Goal: Find specific page/section: Find specific page/section

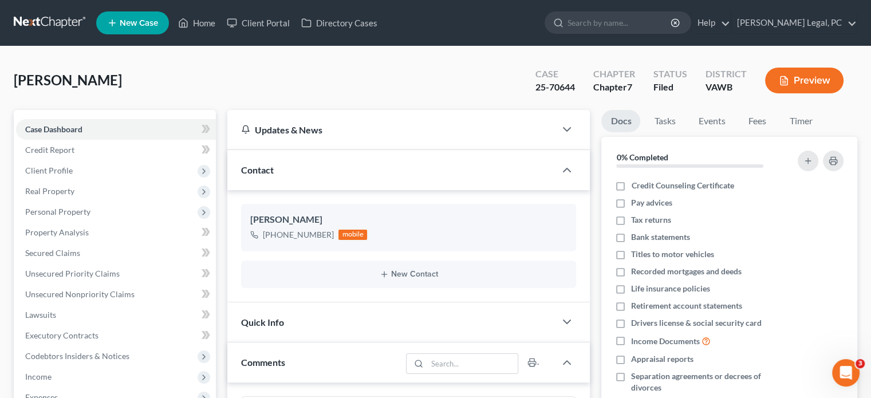
click at [25, 18] on link at bounding box center [50, 23] width 73 height 21
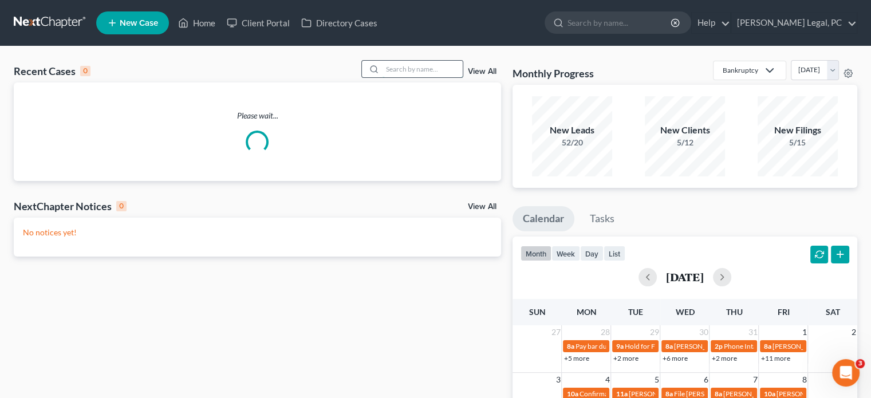
click at [385, 74] on input "search" at bounding box center [423, 69] width 80 height 17
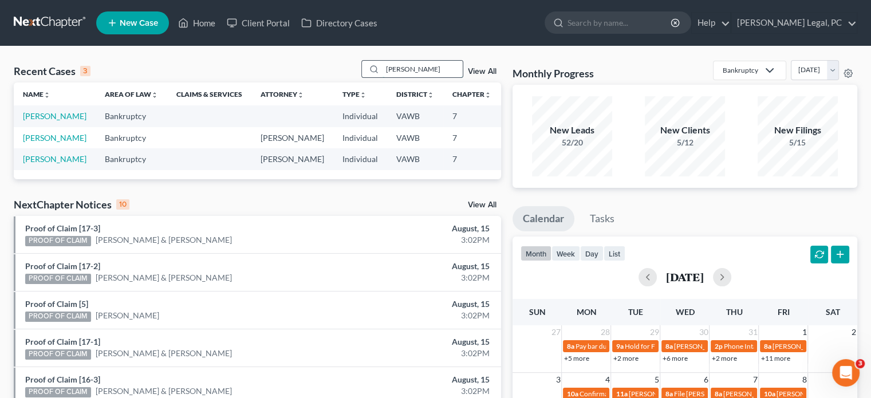
drag, startPoint x: 409, startPoint y: 70, endPoint x: 391, endPoint y: 65, distance: 19.2
click at [391, 65] on input "albert" at bounding box center [423, 69] width 80 height 17
type input "a"
type input "marshall"
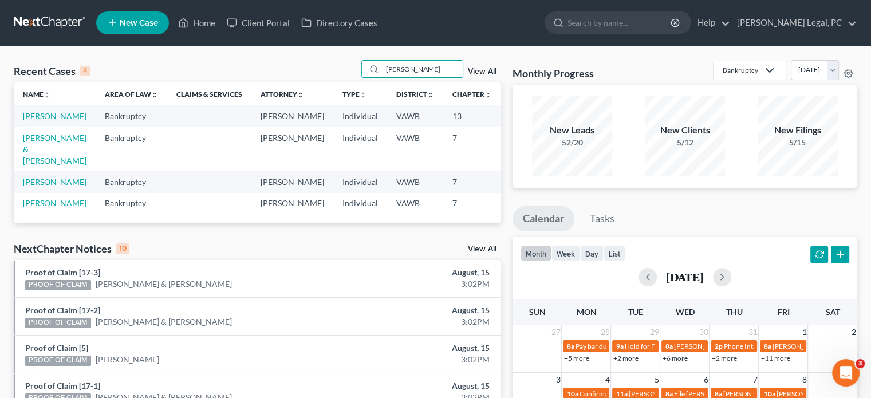
click at [41, 121] on link "[PERSON_NAME]" at bounding box center [55, 116] width 64 height 10
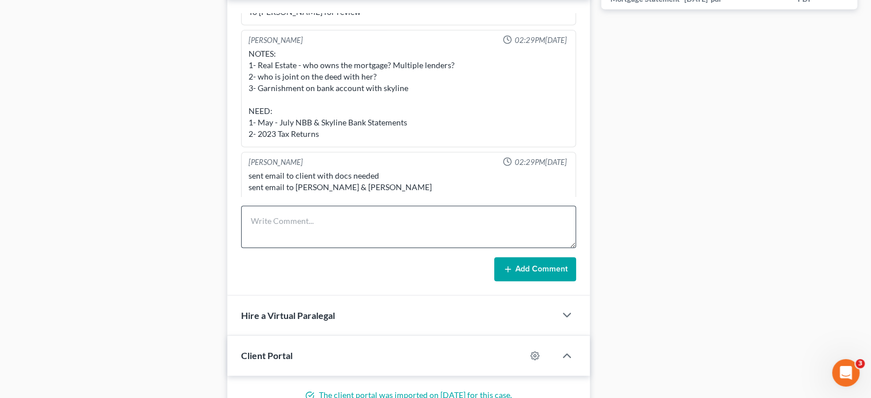
scroll to position [687, 0]
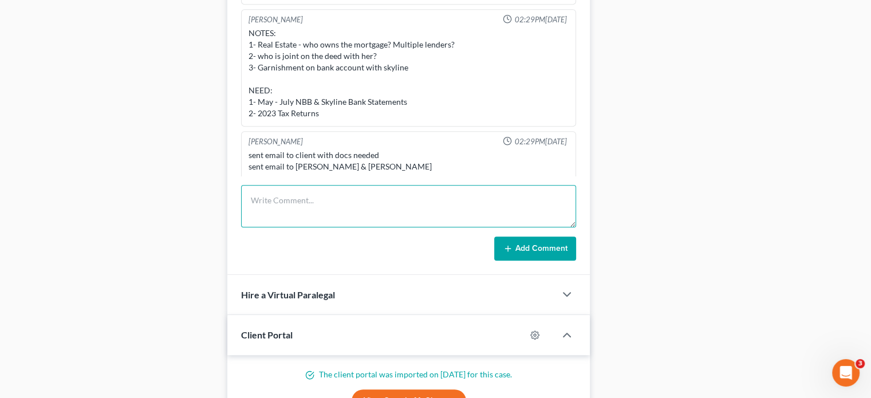
click at [325, 195] on textarea at bounding box center [408, 206] width 335 height 42
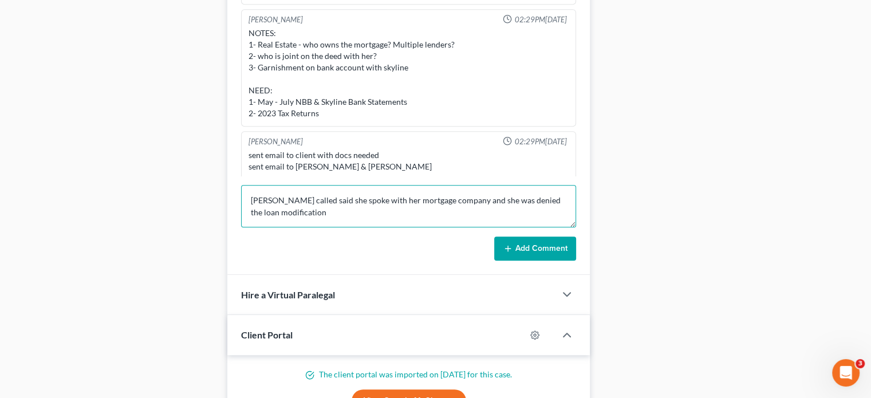
type textarea "Rhonda Marshall called said she spoke with her mortgage company and she was den…"
click at [523, 255] on button "Add Comment" at bounding box center [535, 249] width 82 height 24
click at [531, 242] on button "Add Comment" at bounding box center [535, 249] width 82 height 24
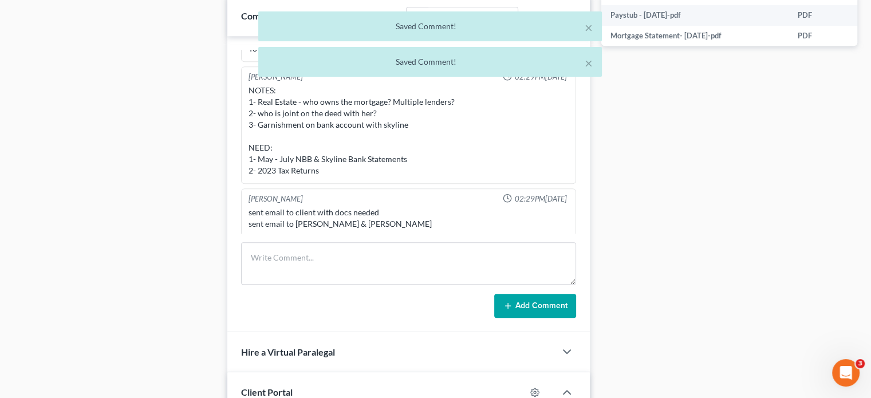
scroll to position [1190, 0]
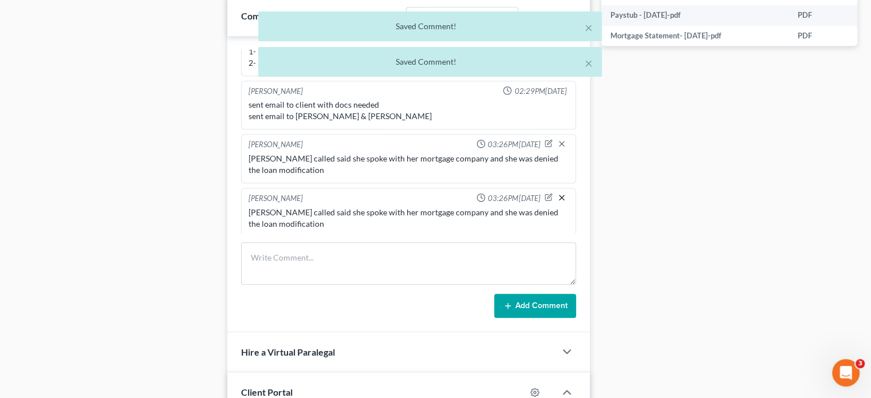
click at [557, 193] on icon "button" at bounding box center [561, 197] width 9 height 9
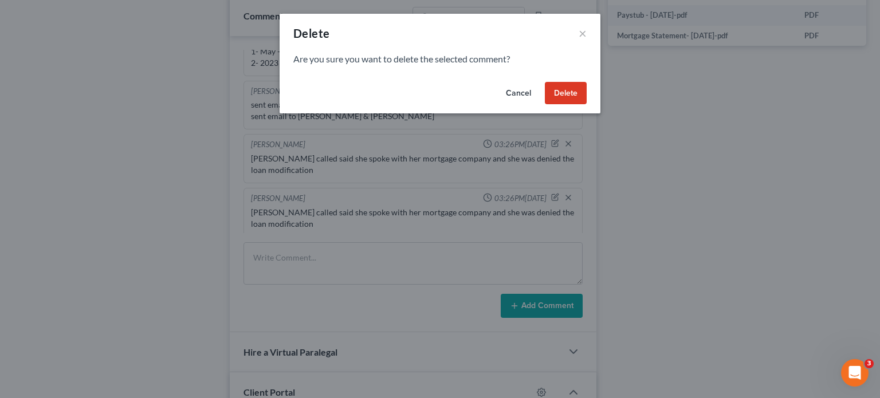
click at [560, 100] on button "Delete" at bounding box center [566, 93] width 42 height 23
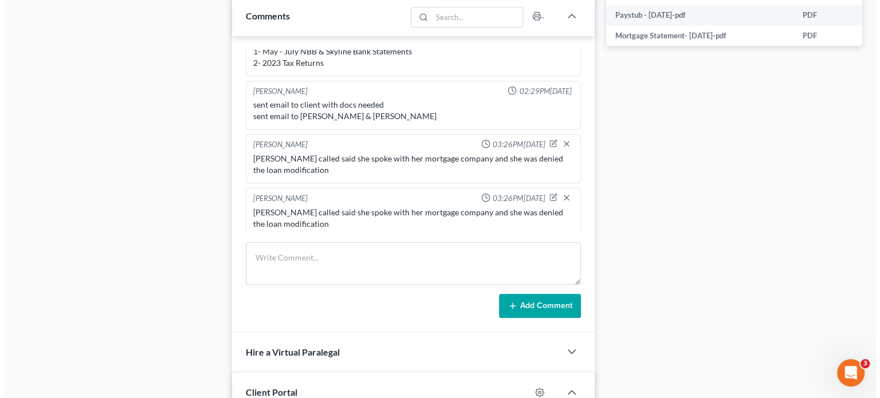
scroll to position [1189, 0]
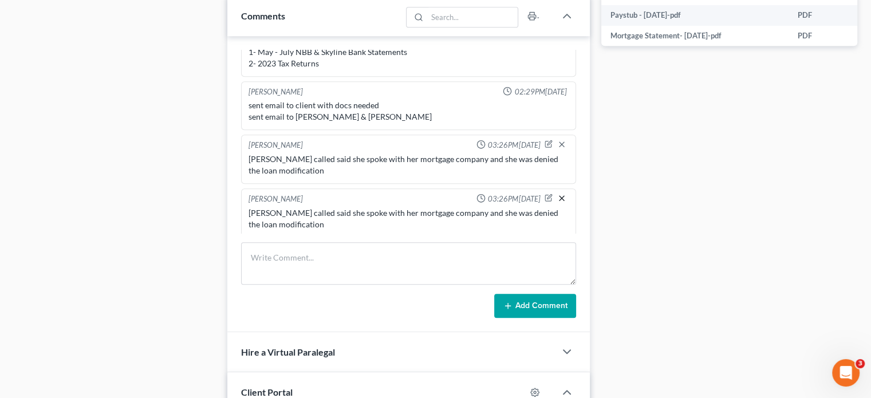
click at [557, 194] on icon "button" at bounding box center [561, 198] width 9 height 9
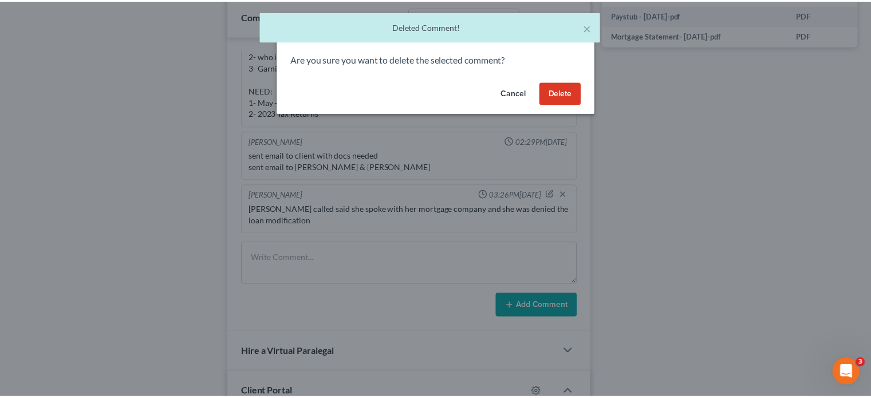
scroll to position [1136, 0]
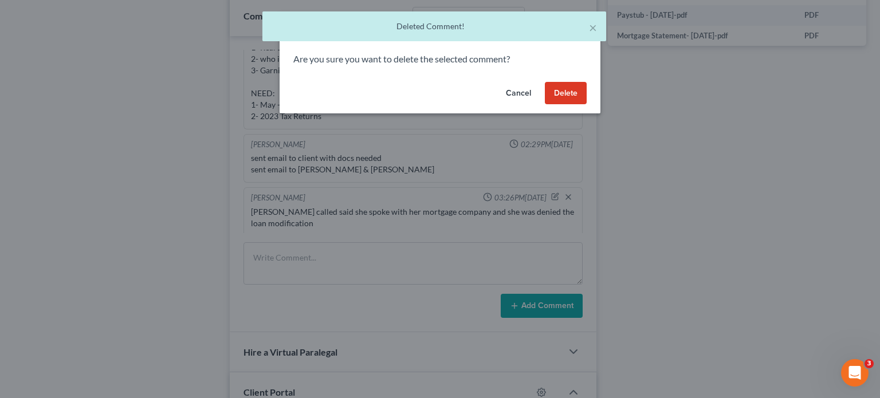
click at [555, 96] on button "Delete" at bounding box center [566, 93] width 42 height 23
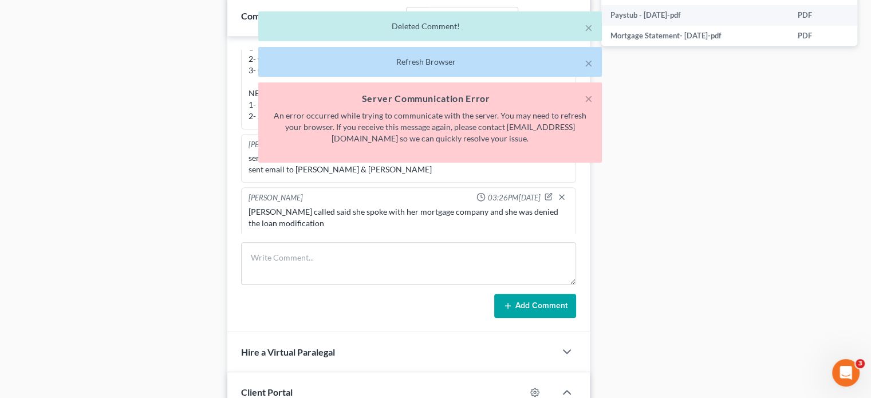
click at [607, 258] on div "Docs Tasks Events Fees Timer 0% Completed Nothing here yet! Driver's License SS…" at bounding box center [729, 2] width 267 height 1045
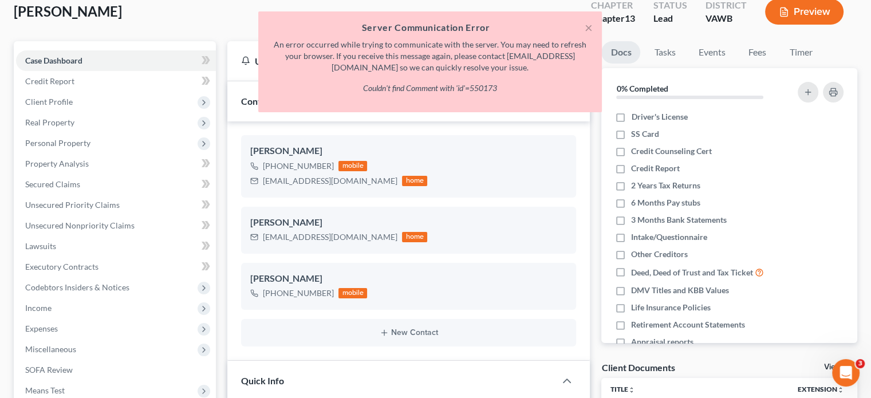
scroll to position [0, 0]
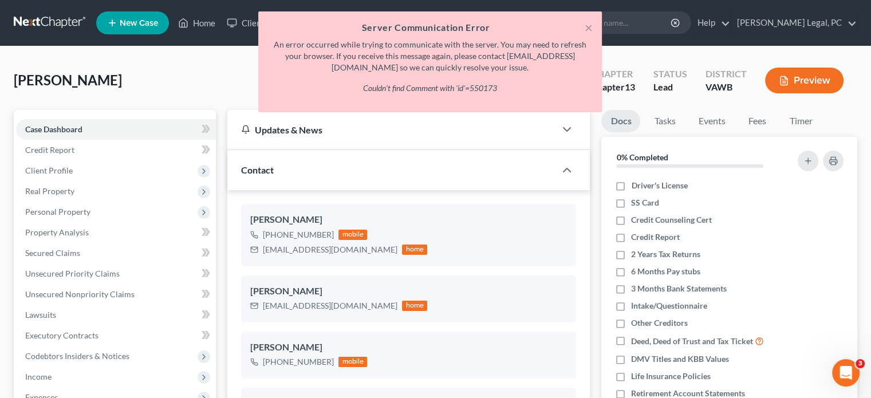
click at [70, 19] on div "× Server Communication Error An error occurred while trying to communicate with…" at bounding box center [429, 64] width 871 height 107
click at [61, 22] on div "× Server Communication Error An error occurred while trying to communicate with…" at bounding box center [429, 64] width 871 height 107
click at [587, 29] on button "×" at bounding box center [589, 28] width 8 height 14
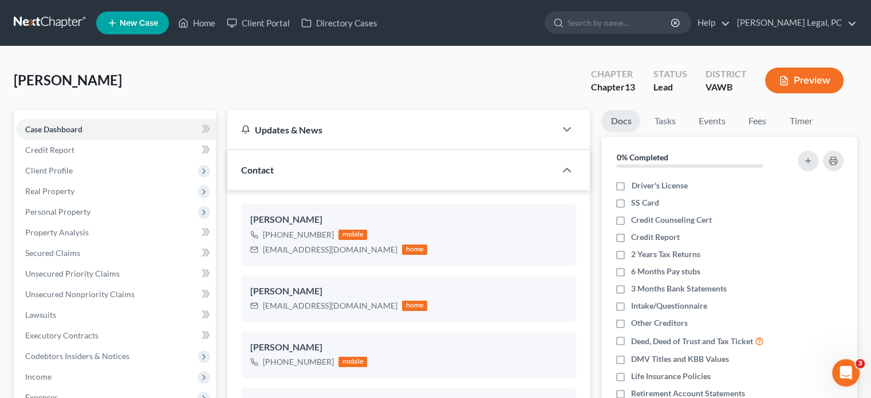
click at [51, 22] on link at bounding box center [50, 23] width 73 height 21
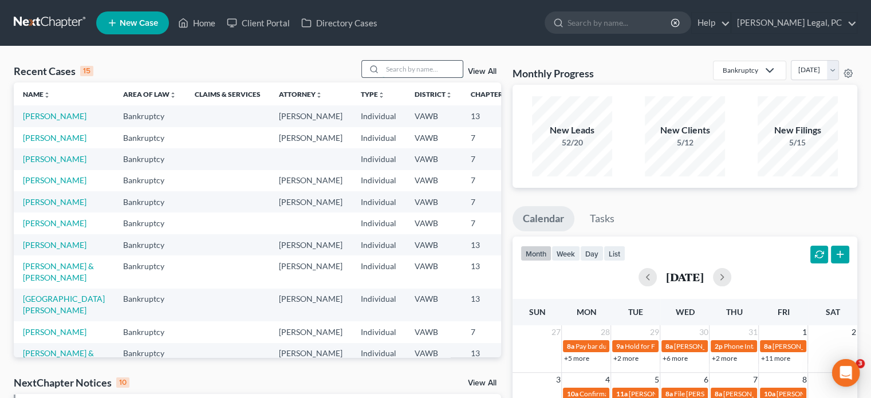
click at [410, 68] on input "search" at bounding box center [423, 69] width 80 height 17
type input "marshall"
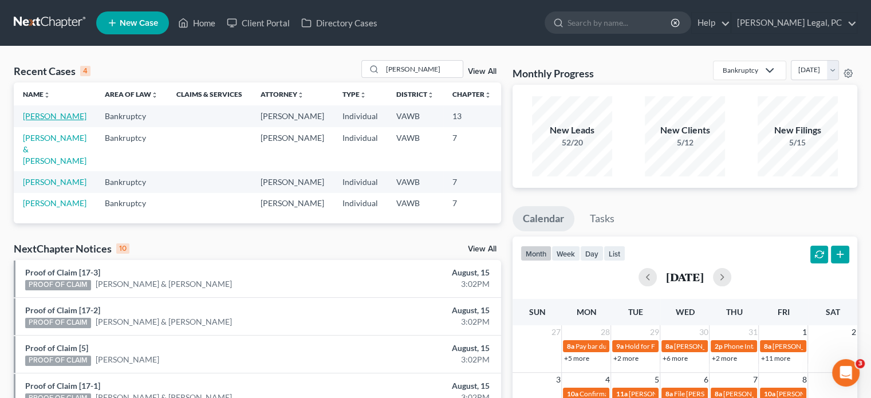
click at [42, 121] on link "[PERSON_NAME]" at bounding box center [55, 116] width 64 height 10
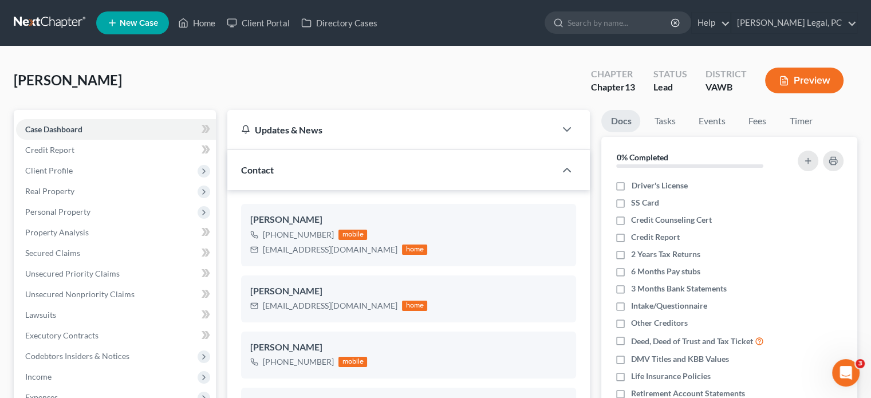
click at [46, 22] on link at bounding box center [50, 23] width 73 height 21
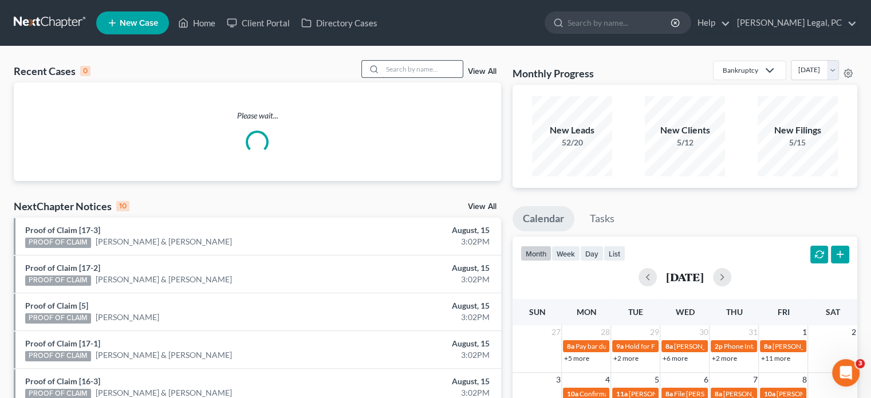
click at [396, 74] on input "search" at bounding box center [423, 69] width 80 height 17
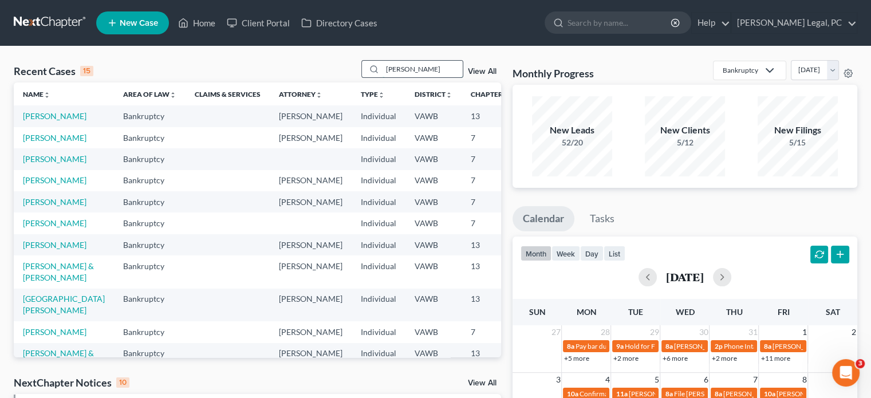
type input "[PERSON_NAME]"
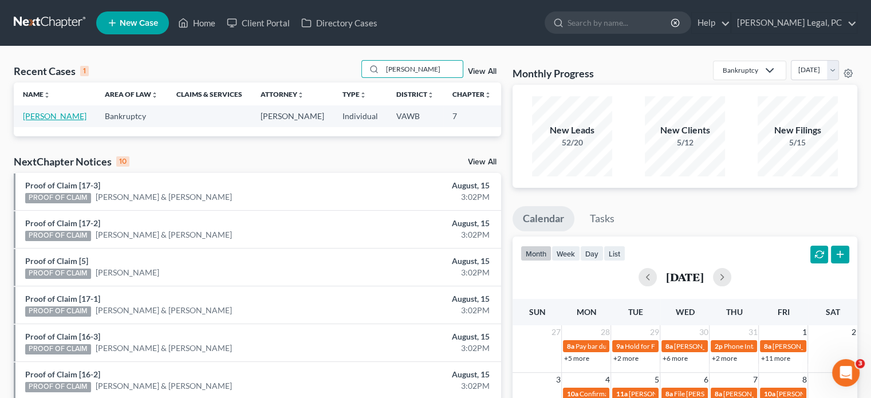
click at [36, 119] on link "[PERSON_NAME]" at bounding box center [55, 116] width 64 height 10
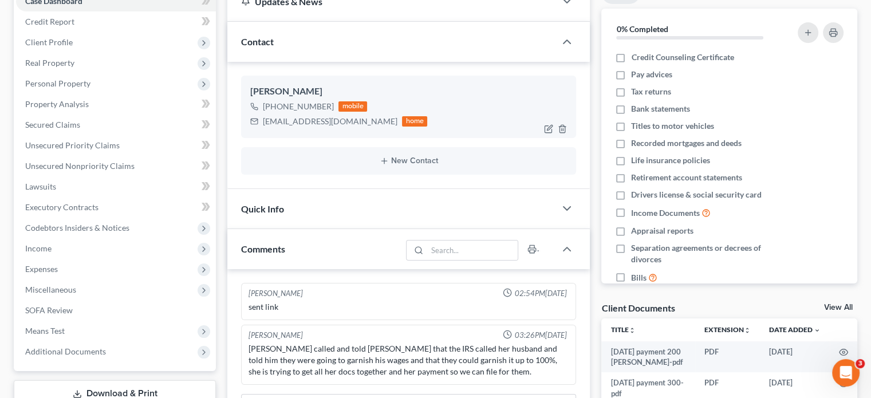
scroll to position [57, 0]
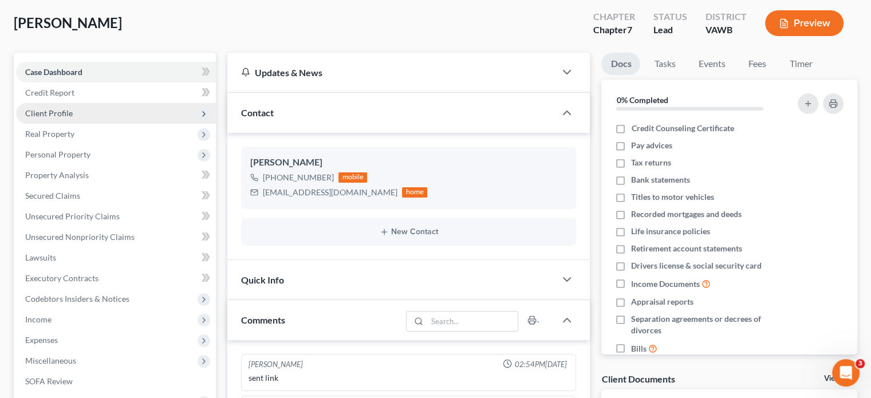
click at [51, 112] on span "Client Profile" at bounding box center [49, 113] width 48 height 10
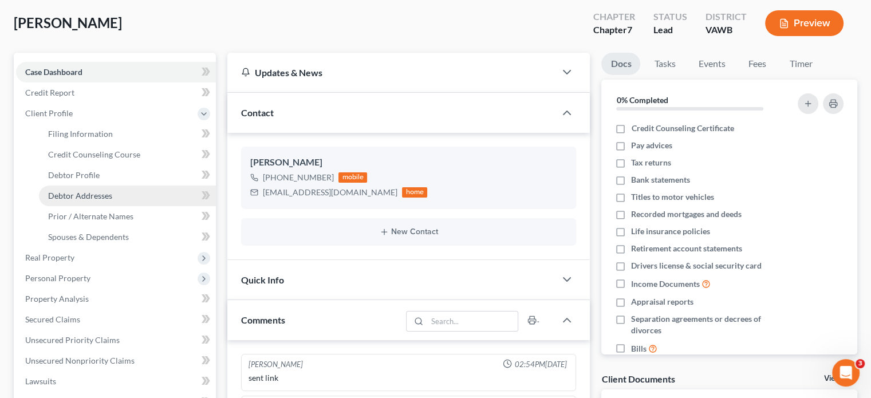
click at [76, 192] on span "Debtor Addresses" at bounding box center [80, 196] width 64 height 10
